Goal: Task Accomplishment & Management: Complete application form

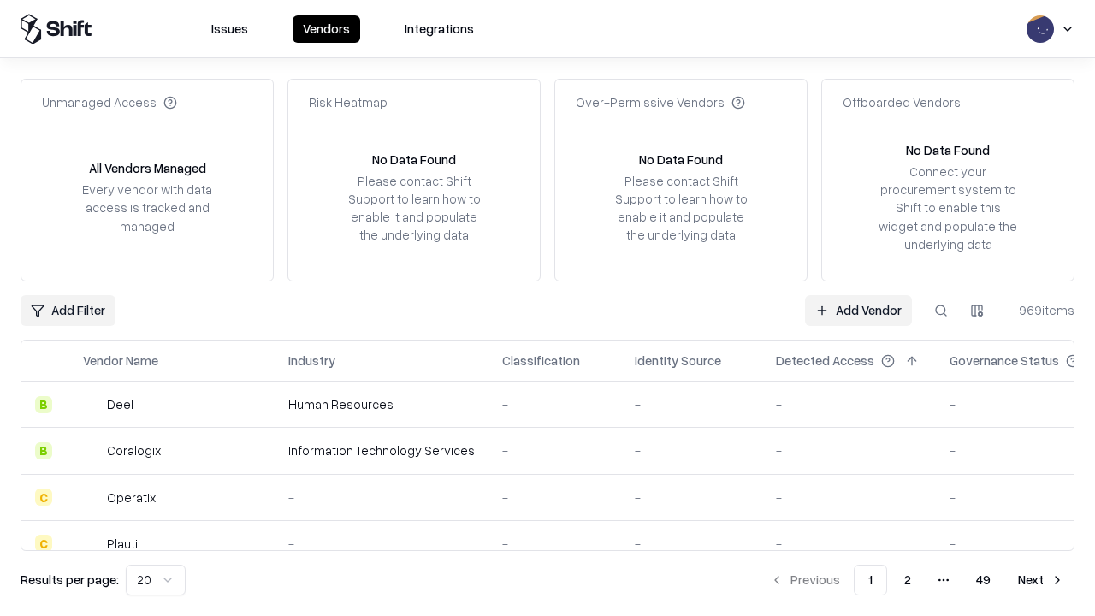
click at [858, 310] on link "Add Vendor" at bounding box center [858, 310] width 107 height 31
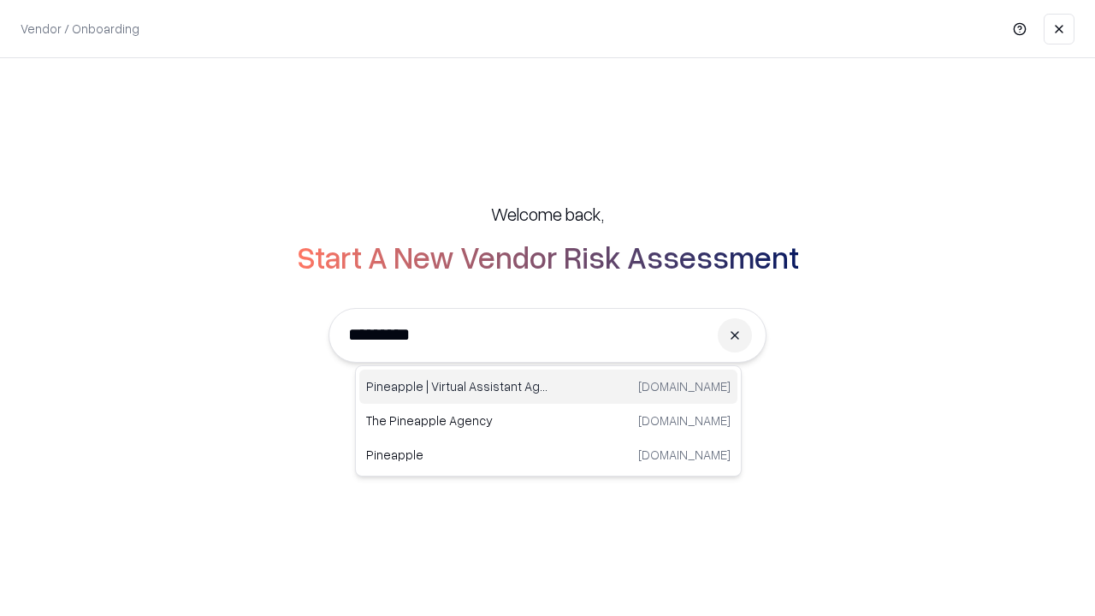
click at [548, 387] on div "Pineapple | Virtual Assistant Agency [DOMAIN_NAME]" at bounding box center [548, 386] width 378 height 34
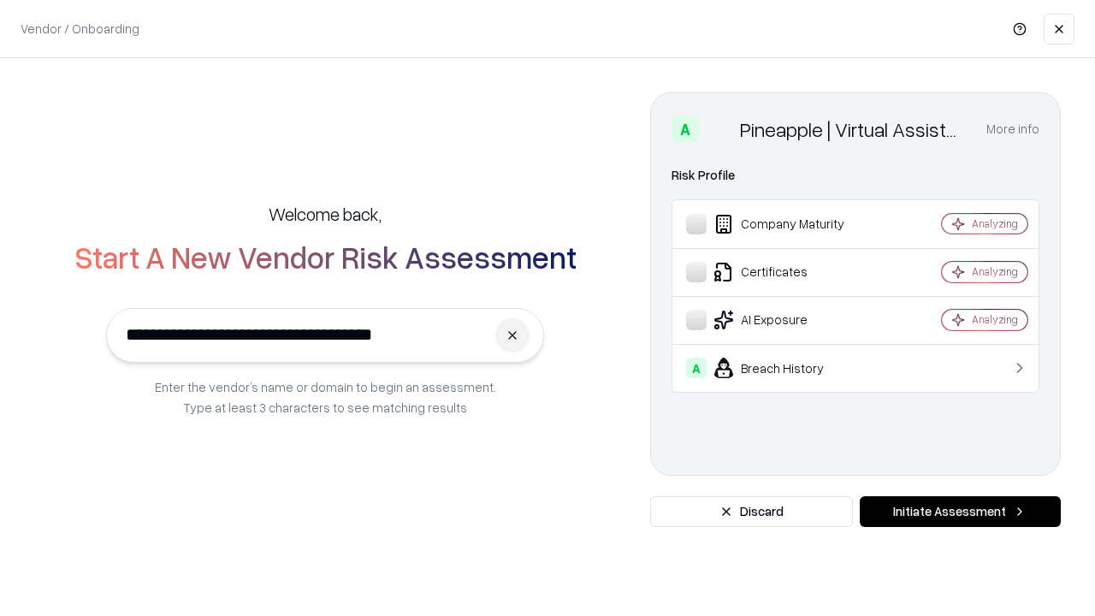
type input "**********"
click at [960, 511] on button "Initiate Assessment" at bounding box center [960, 511] width 201 height 31
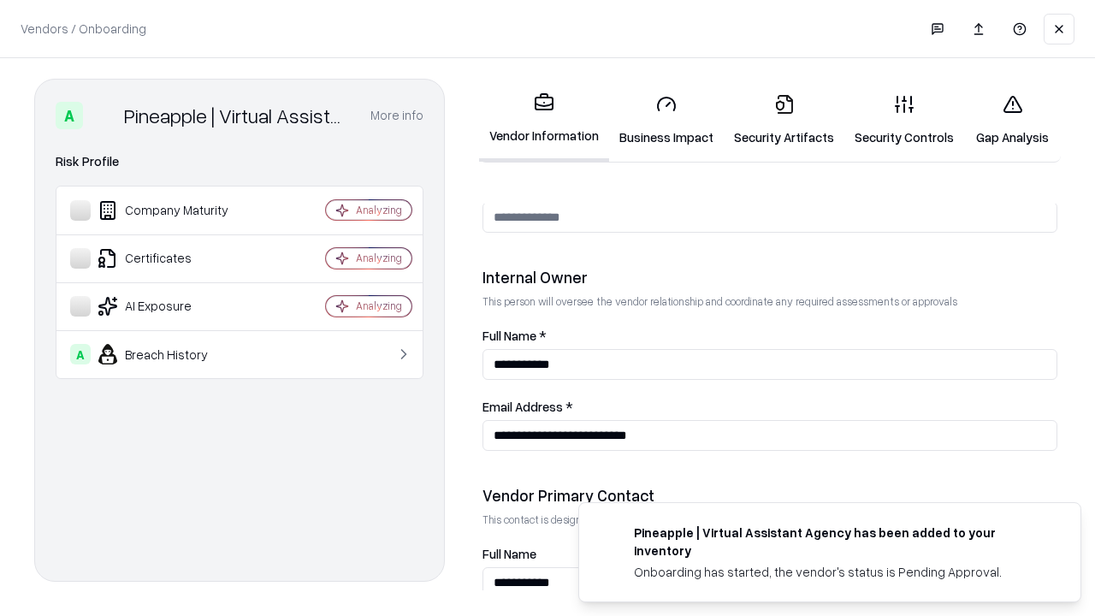
scroll to position [886, 0]
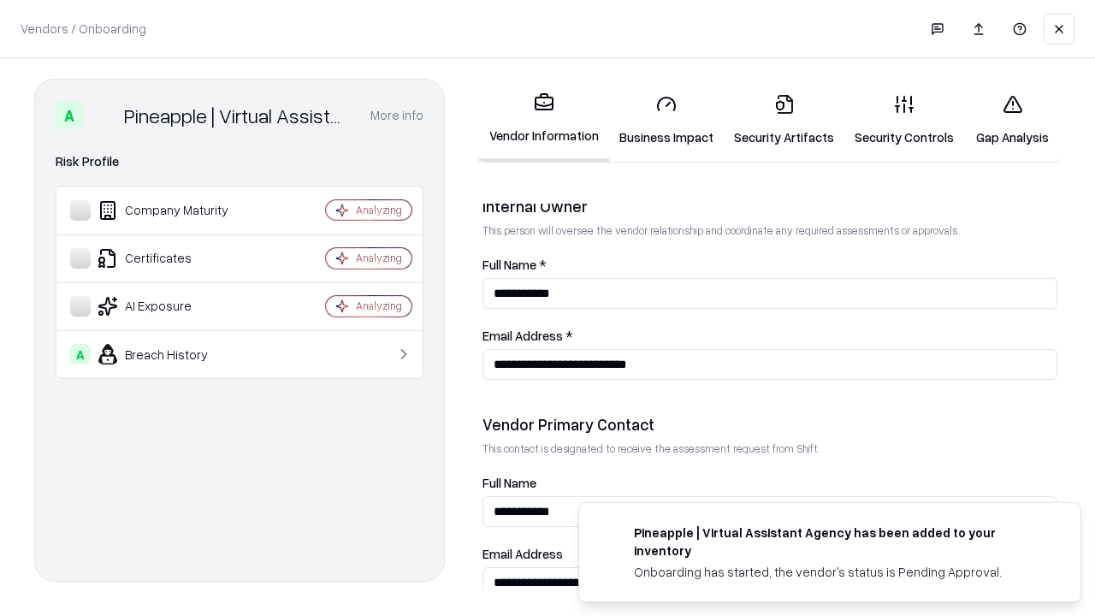
click at [666, 120] on link "Business Impact" at bounding box center [666, 120] width 115 height 80
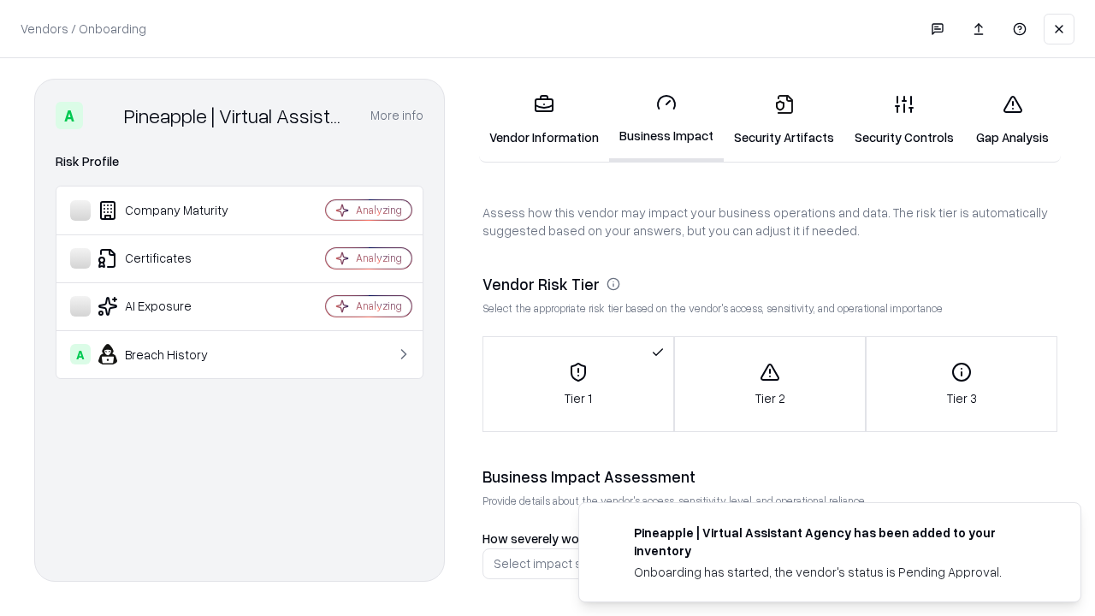
click at [783, 120] on link "Security Artifacts" at bounding box center [784, 120] width 121 height 80
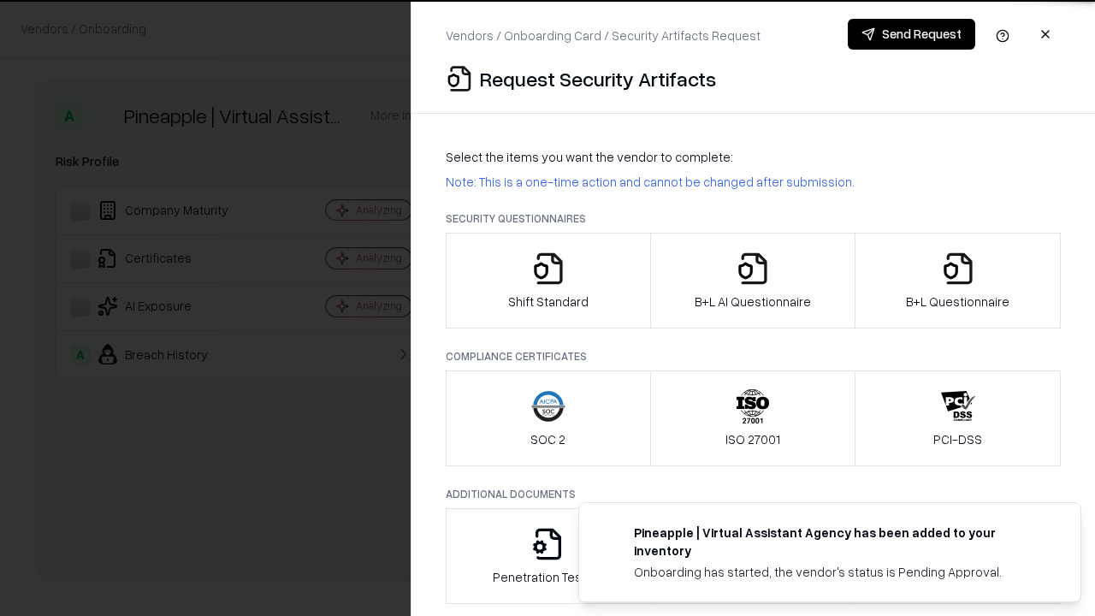
click at [547, 281] on icon "button" at bounding box center [548, 268] width 34 height 34
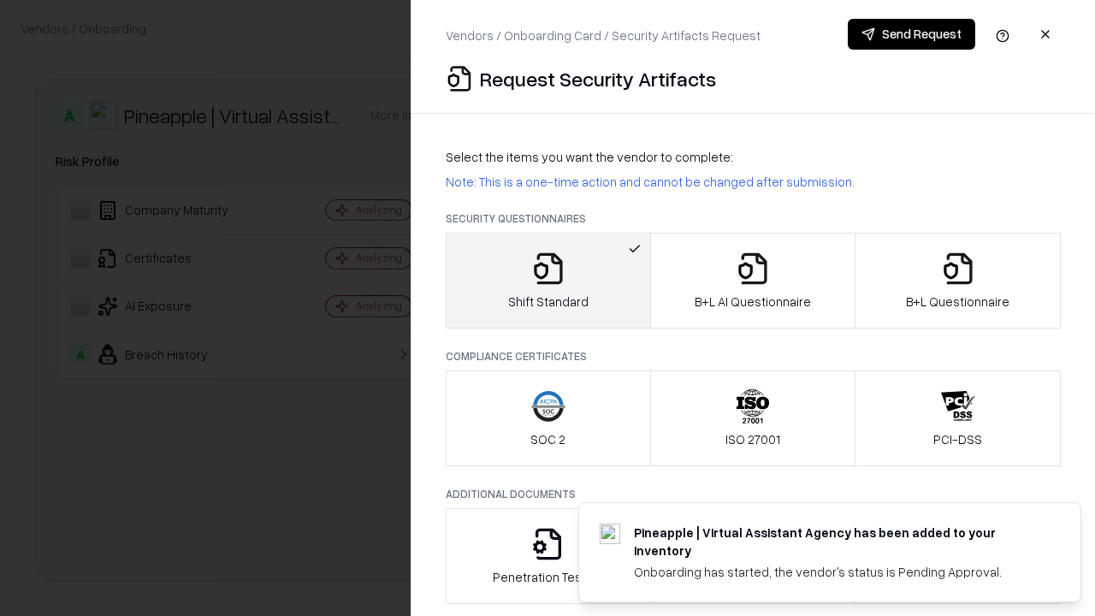
click at [911, 34] on button "Send Request" at bounding box center [911, 34] width 127 height 31
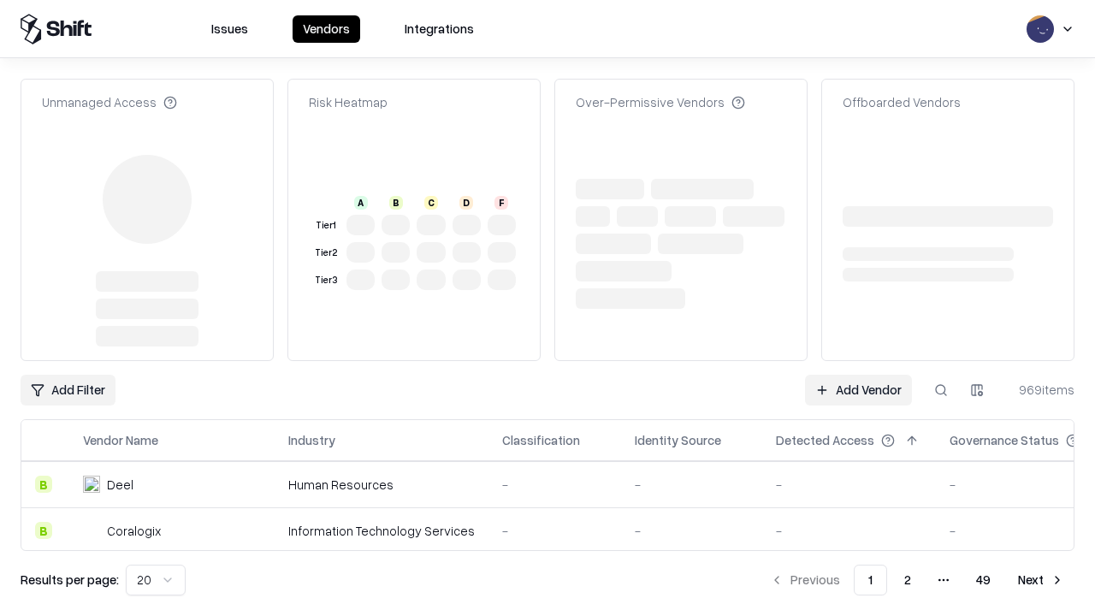
click at [858, 375] on link "Add Vendor" at bounding box center [858, 390] width 107 height 31
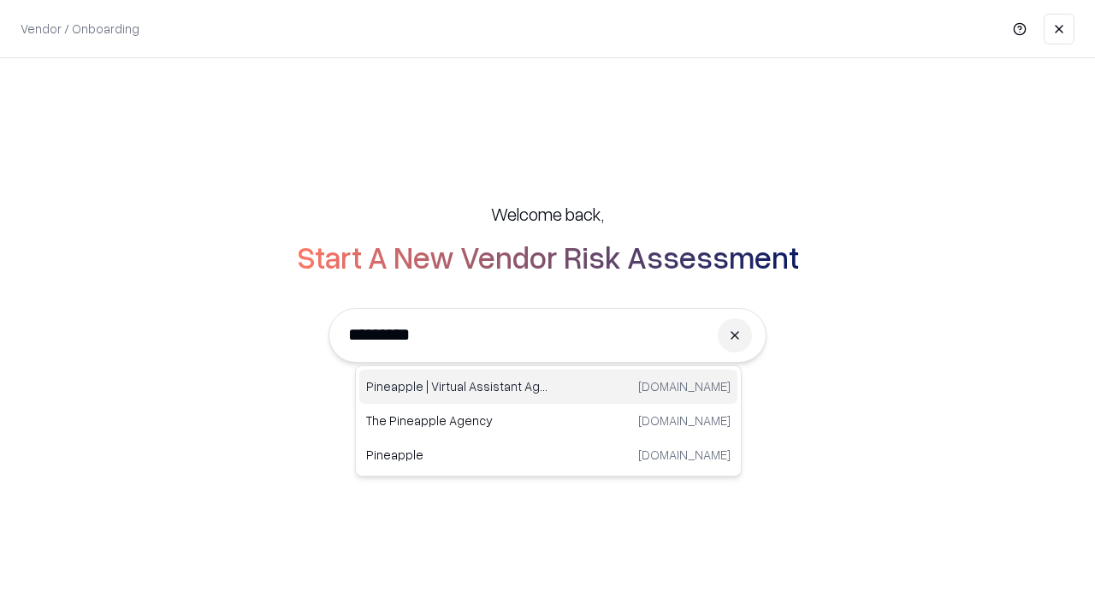
click at [548, 387] on div "Pineapple | Virtual Assistant Agency [DOMAIN_NAME]" at bounding box center [548, 386] width 378 height 34
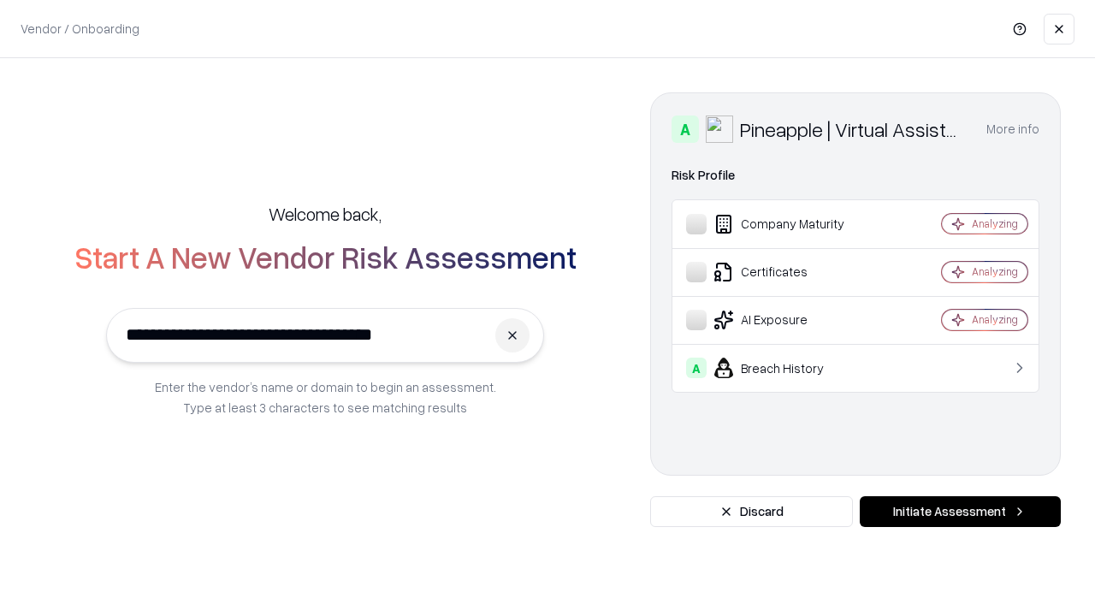
type input "**********"
click at [960, 511] on button "Initiate Assessment" at bounding box center [960, 511] width 201 height 31
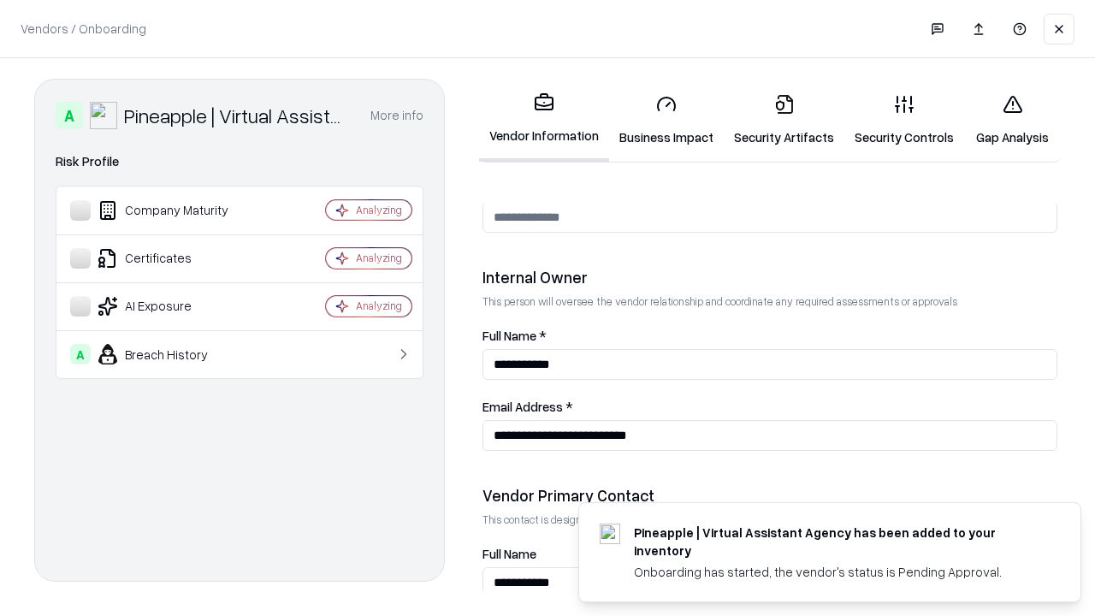
scroll to position [886, 0]
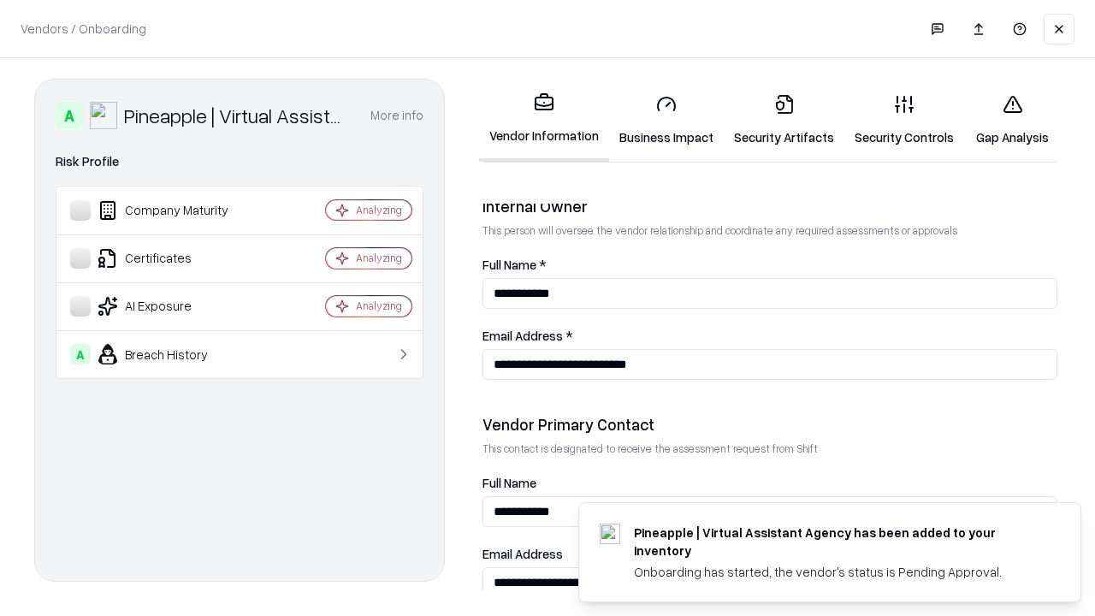
click at [1012, 120] on link "Gap Analysis" at bounding box center [1012, 120] width 97 height 80
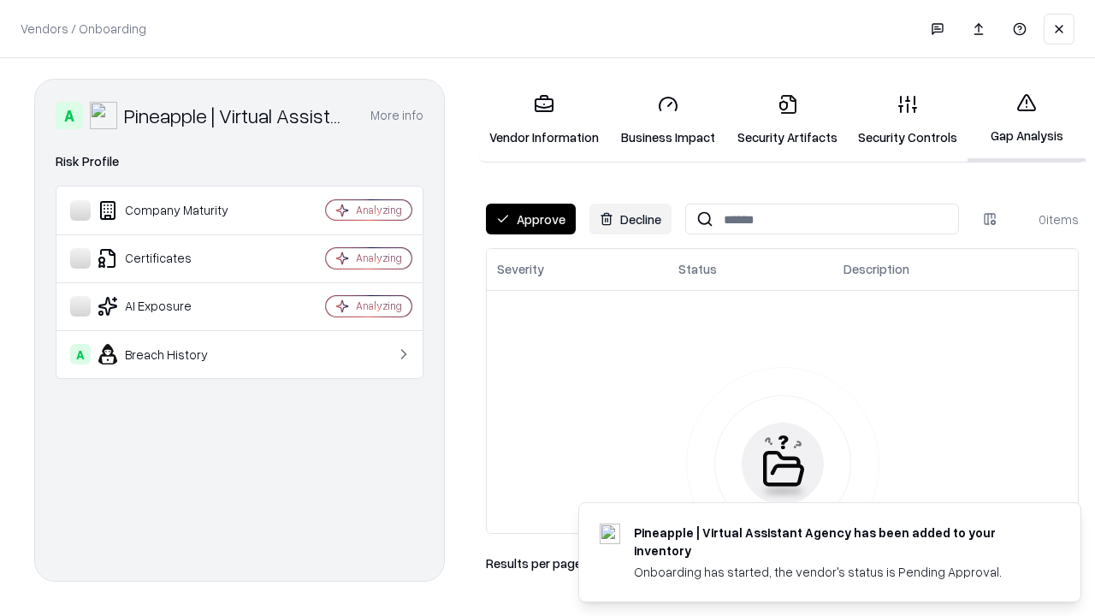
click at [530, 219] on button "Approve" at bounding box center [531, 219] width 90 height 31
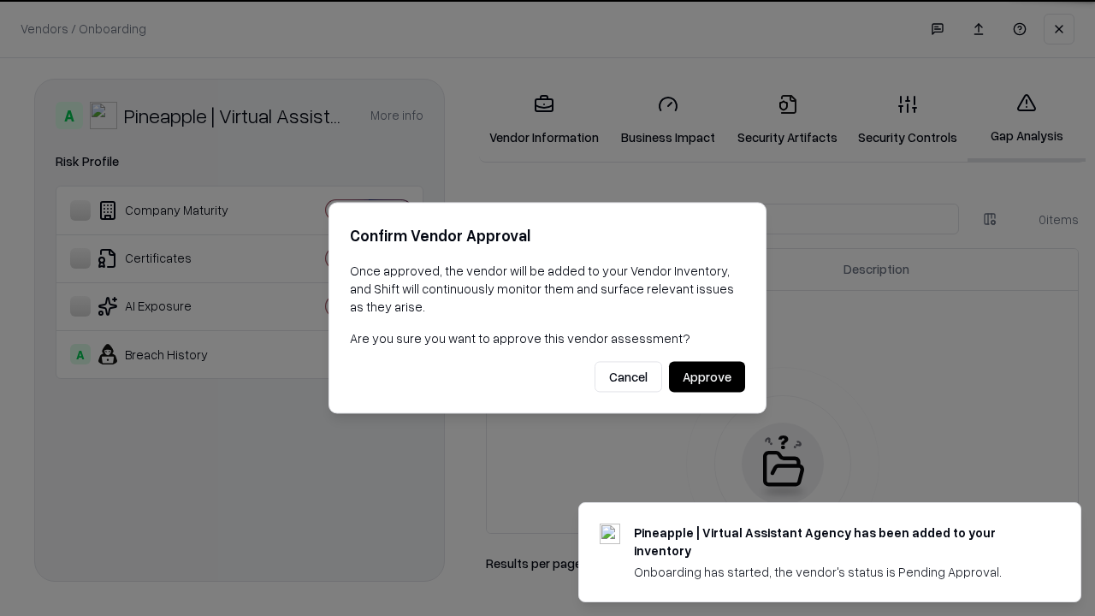
click at [706, 376] on button "Approve" at bounding box center [707, 377] width 76 height 31
